Goal: Check status

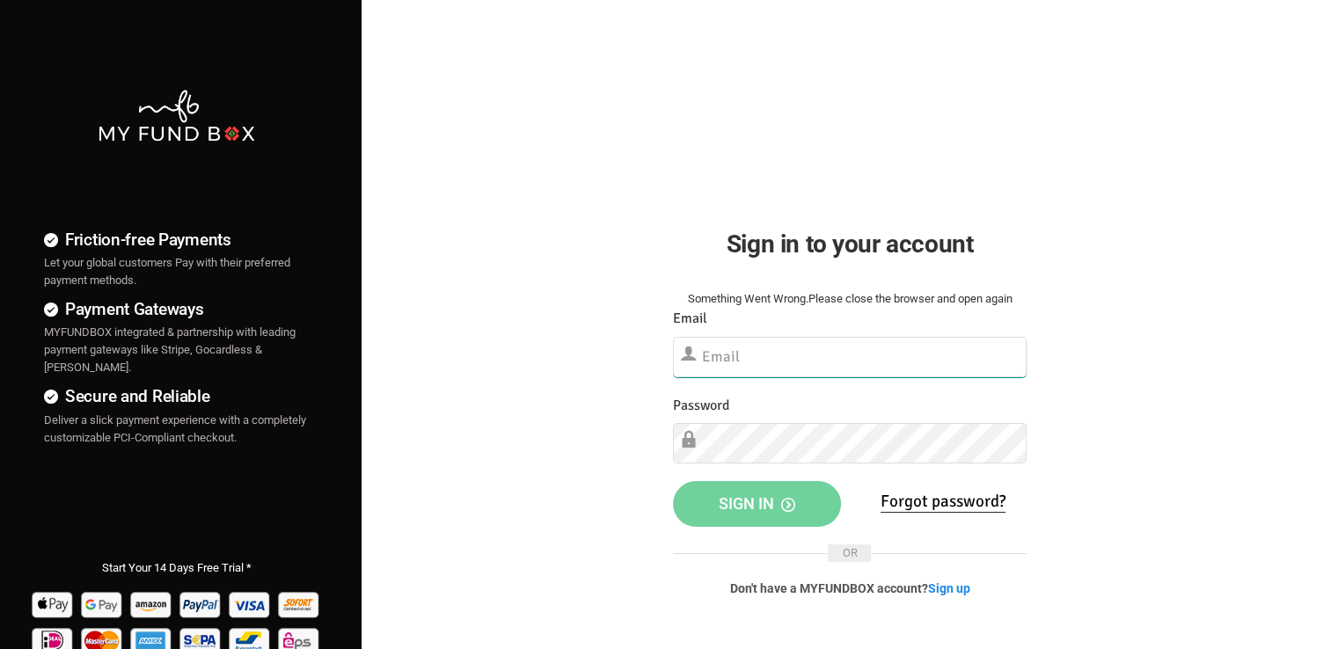
click at [820, 359] on input "text" at bounding box center [850, 357] width 354 height 40
paste input "[EMAIL_ADDRESS][DOMAIN_NAME]"
type input "[EMAIL_ADDRESS][DOMAIN_NAME]"
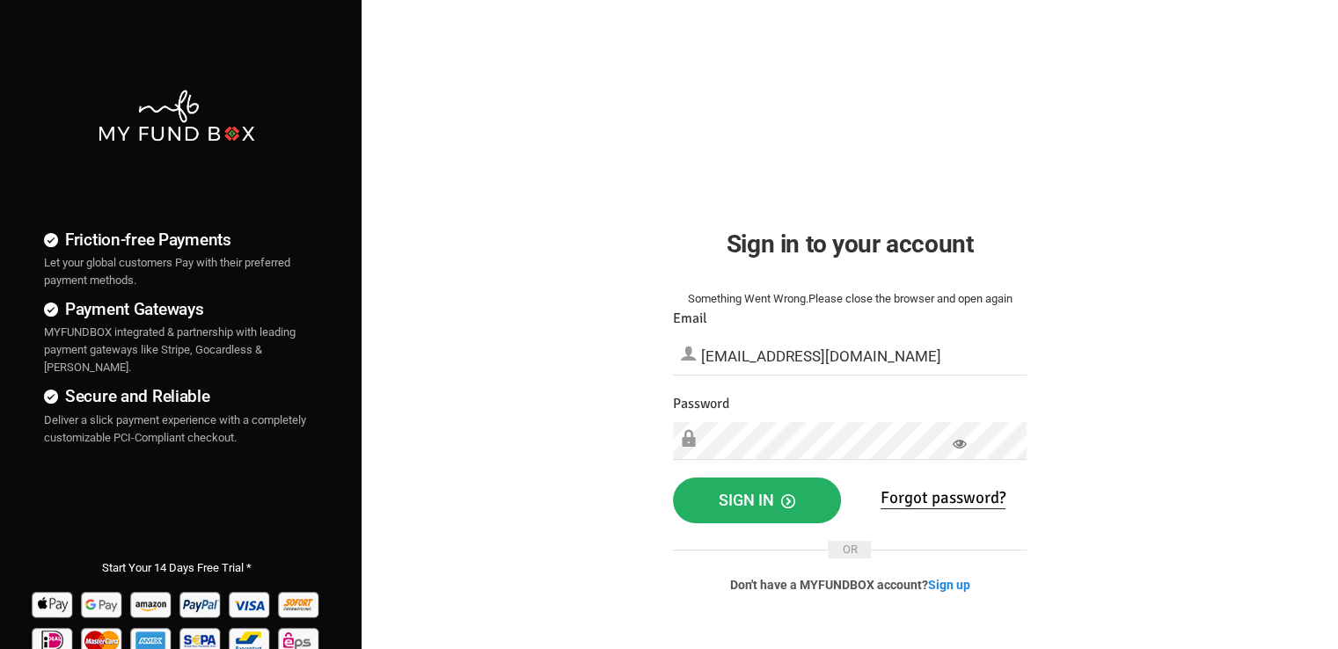
click at [788, 507] on span "Sign in" at bounding box center [756, 500] width 77 height 18
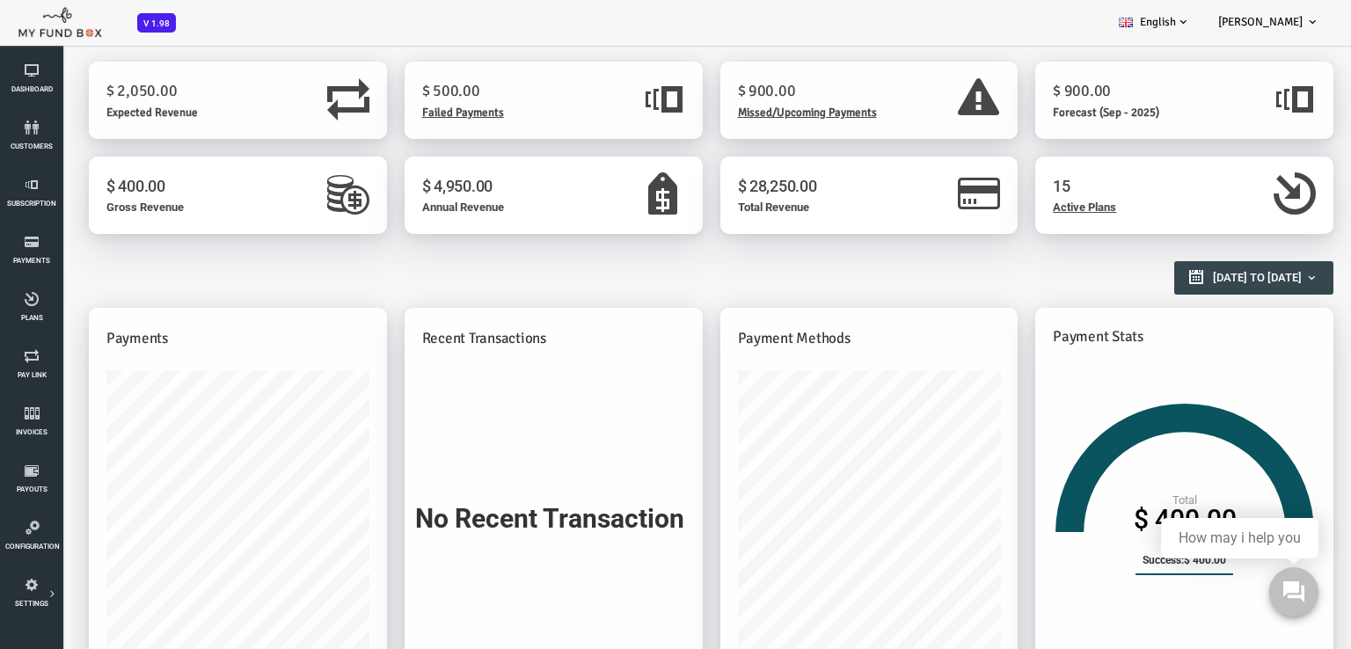
click at [394, 115] on span "Failed Payments" at bounding box center [409, 113] width 82 height 14
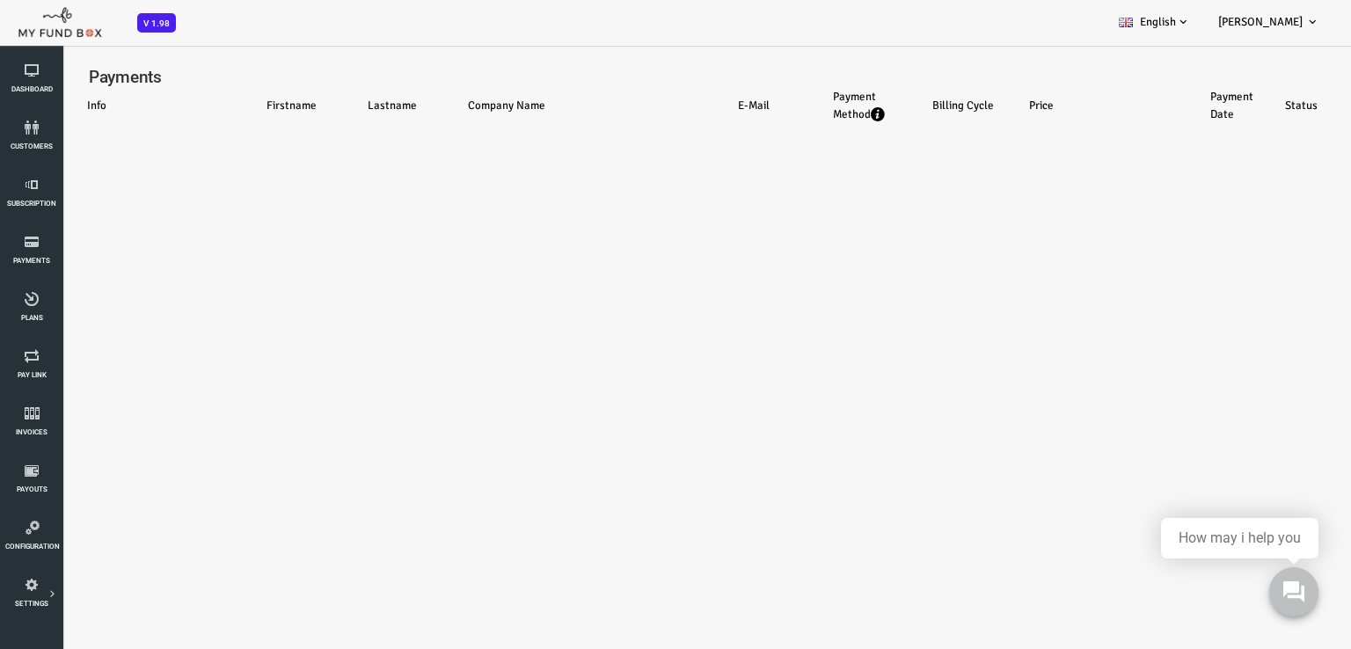
select select "100"
